Goal: Contribute content: Contribute content

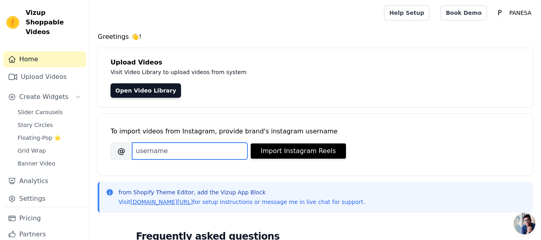
click at [188, 144] on input "Brand's Instagram Username" at bounding box center [189, 150] width 115 height 17
paste input "https://youtube.com/shorts/_a3_RrnkNUA?si=e9sLLmv4aKH4zgEe"
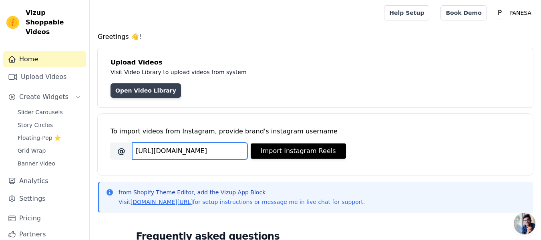
type input "https://youtube.com/shorts/_a3_RrnkNUA?si=e9sLLmv4aKH4zgEe"
click at [158, 94] on link "Open Video Library" at bounding box center [145, 90] width 70 height 14
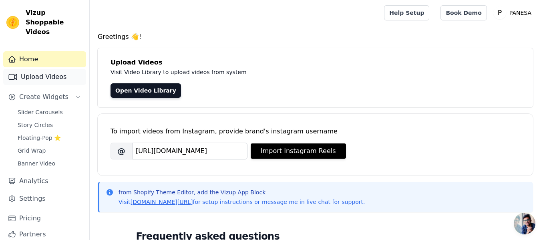
click at [45, 69] on link "Upload Videos" at bounding box center [44, 77] width 83 height 16
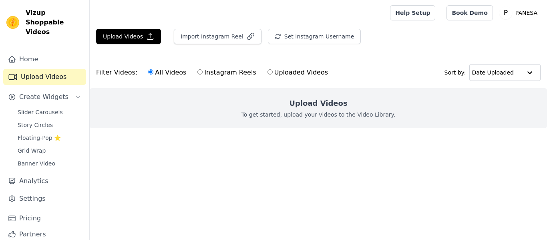
click at [288, 78] on div "All Videos Instagram Reels Uploaded Videos" at bounding box center [238, 72] width 188 height 18
click at [274, 69] on label "Uploaded Videos" at bounding box center [297, 72] width 61 height 10
click at [273, 69] on input "Uploaded Videos" at bounding box center [269, 71] width 5 height 5
radio input "true"
